Goal: Information Seeking & Learning: Learn about a topic

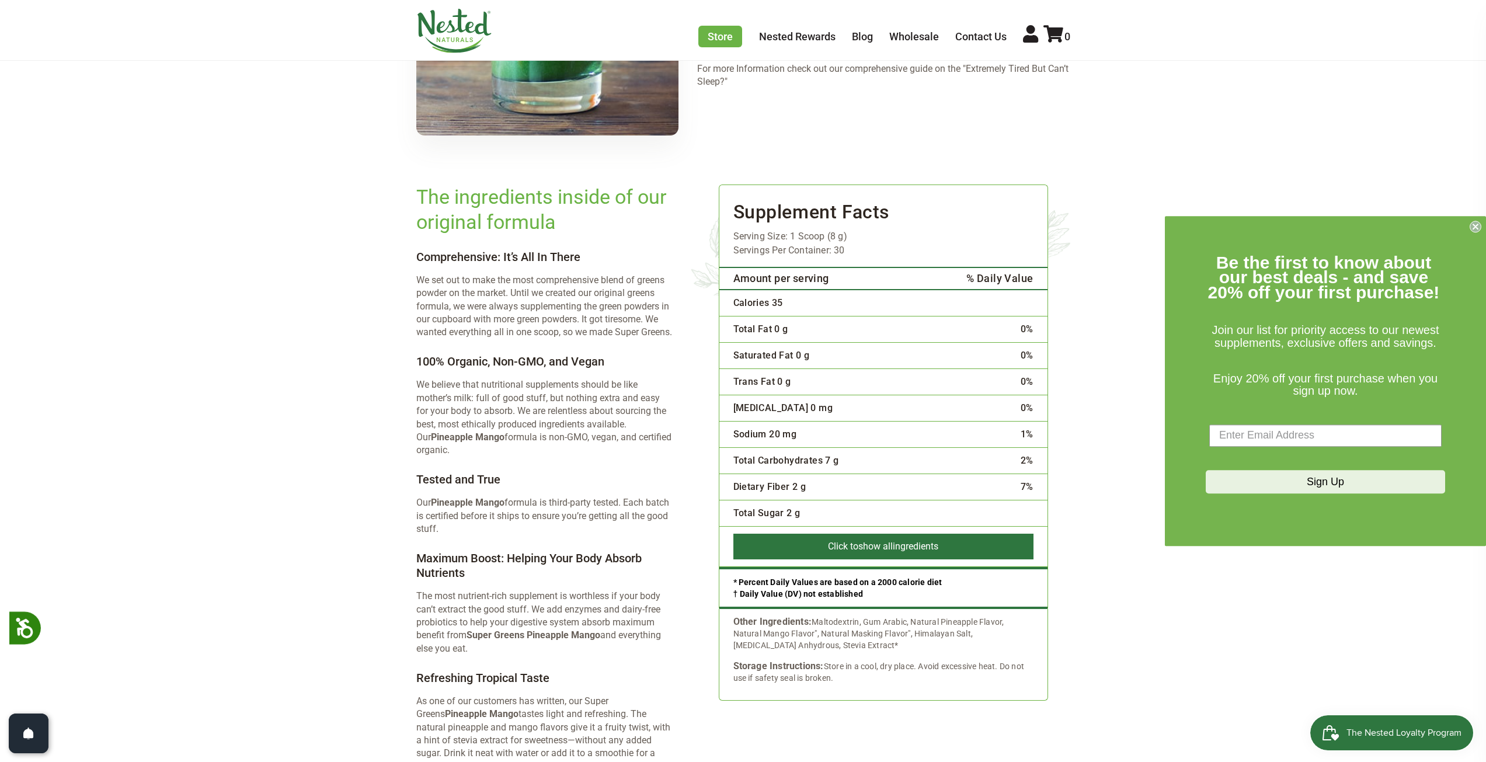
scroll to position [2083, 0]
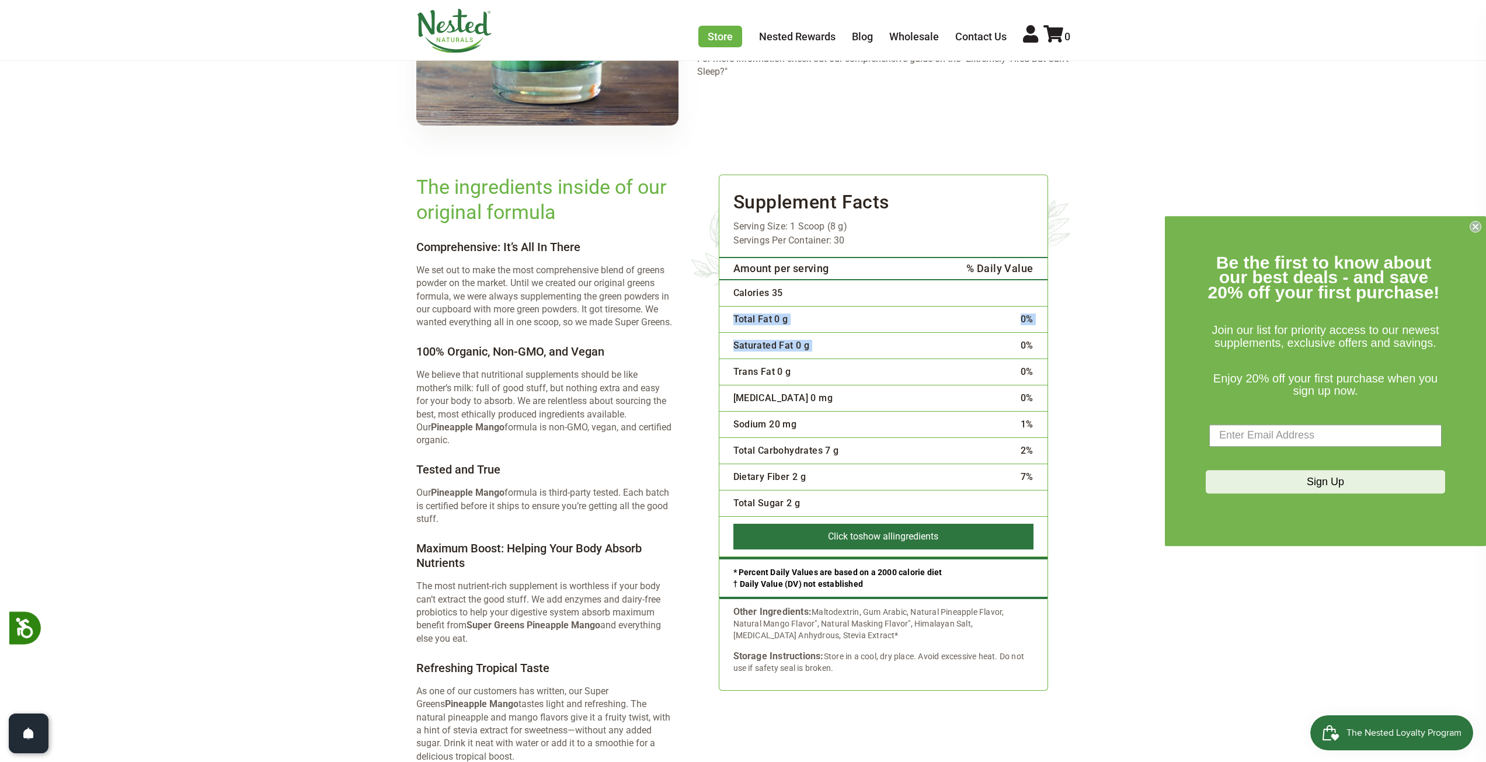
drag, startPoint x: 993, startPoint y: 316, endPoint x: 1028, endPoint y: 260, distance: 65.6
click at [1030, 280] on tbody "Calories 35 Total Fat 0 g 0% Saturated Fat 0 g 0%" at bounding box center [883, 418] width 328 height 277
drag, startPoint x: 986, startPoint y: 248, endPoint x: 999, endPoint y: 302, distance: 55.8
click at [992, 288] on table "Amount per serving % Daily Value Calories 35 Total Fat 0 g 0% Saturated Fat 0 g…" at bounding box center [883, 407] width 328 height 300
click at [982, 333] on td "0%" at bounding box center [980, 346] width 136 height 26
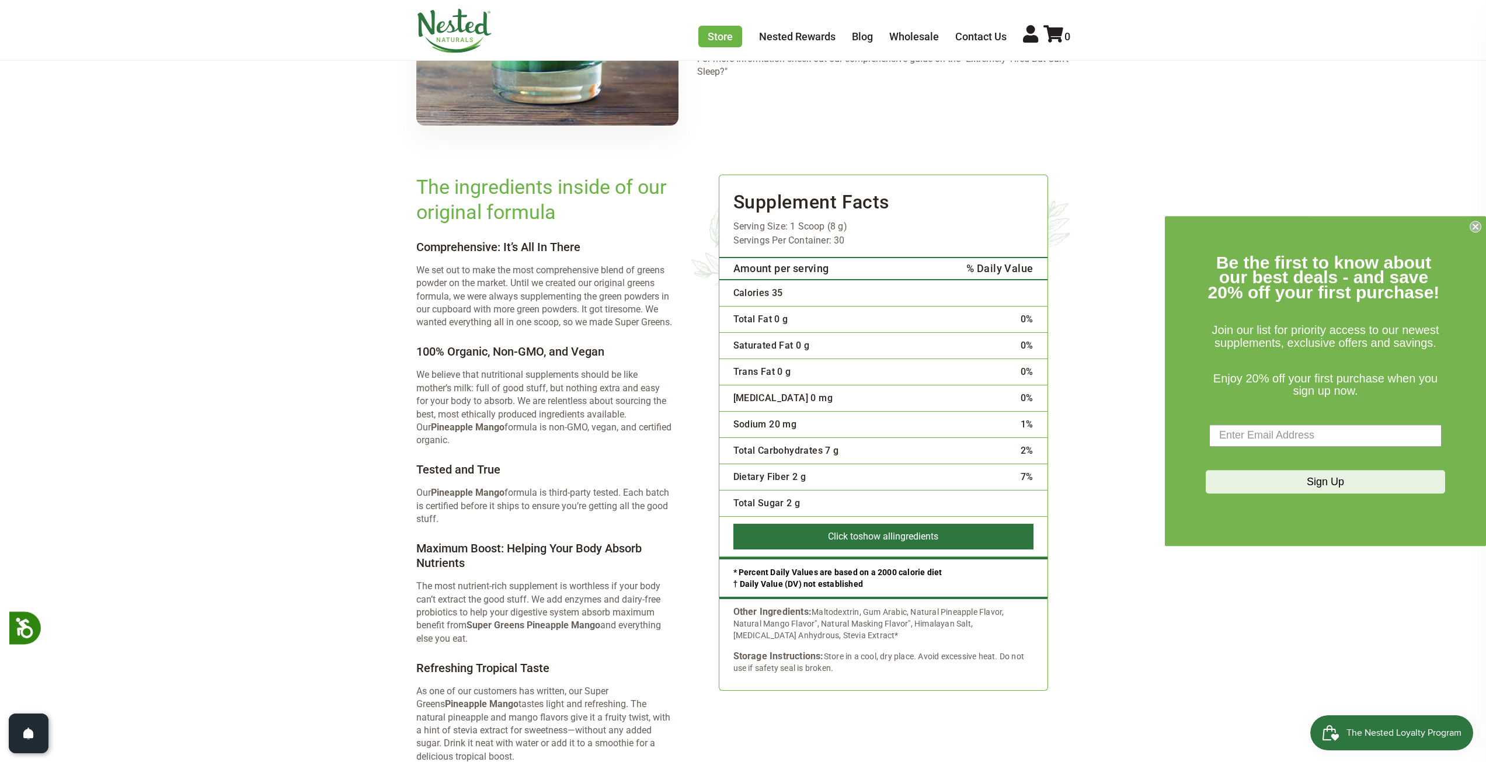
drag, startPoint x: 989, startPoint y: 287, endPoint x: 1098, endPoint y: 427, distance: 178.0
click at [1063, 469] on div "Supplement Facts Serving Size: 1 Scoop (8 g) Servings Per Container: 30 Amount …" at bounding box center [881, 477] width 380 height 604
click at [1479, 224] on circle "Close dialog" at bounding box center [1475, 226] width 11 height 11
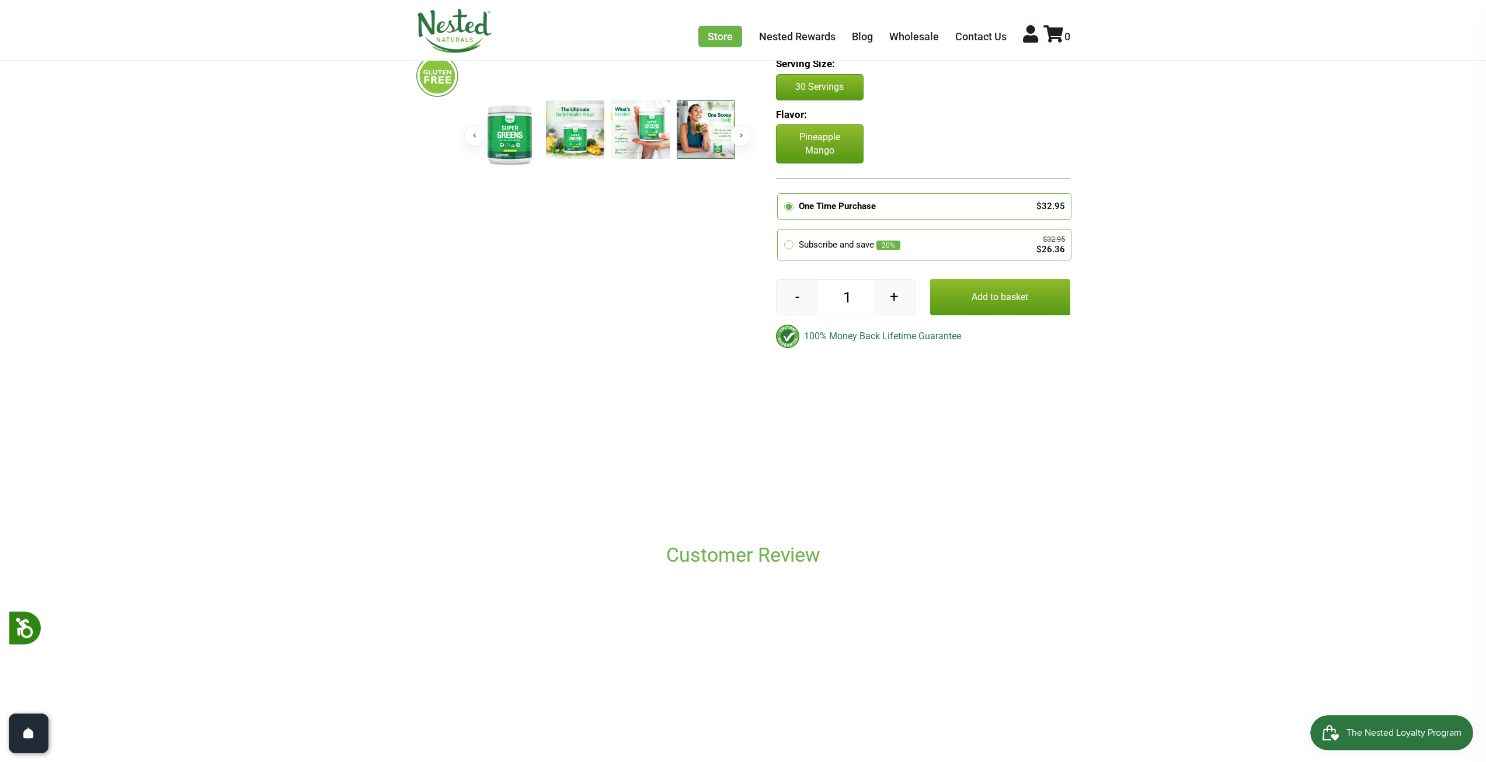
scroll to position [0, 0]
